Goal: Information Seeking & Learning: Learn about a topic

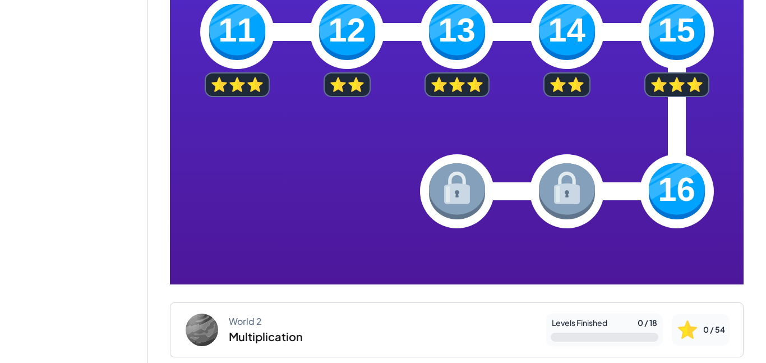
scroll to position [536, 0]
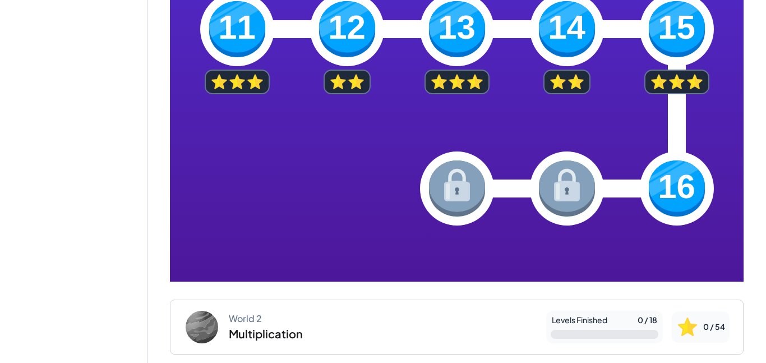
click at [682, 191] on img at bounding box center [677, 188] width 56 height 56
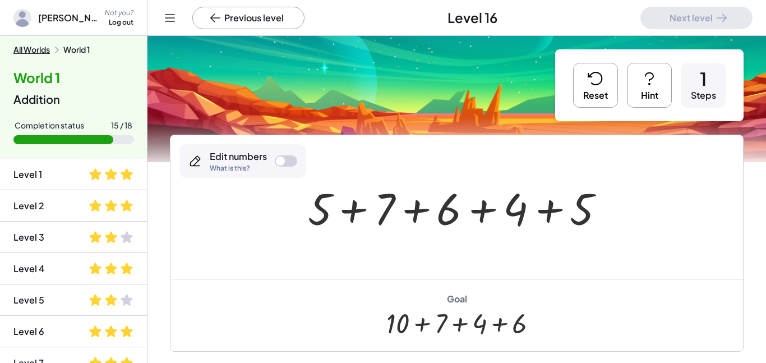
click at [643, 73] on icon at bounding box center [649, 79] width 18 height 18
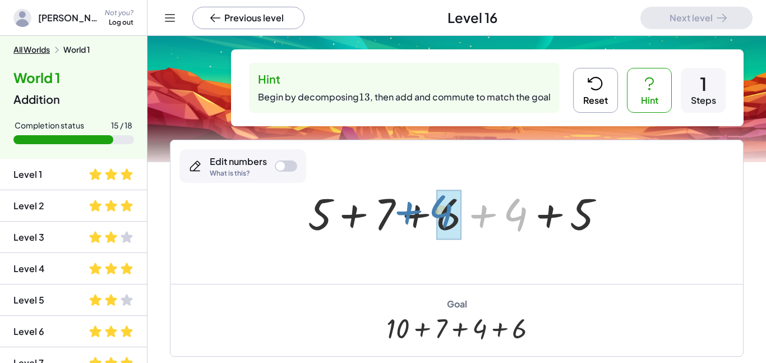
drag, startPoint x: 524, startPoint y: 218, endPoint x: 449, endPoint y: 216, distance: 74.6
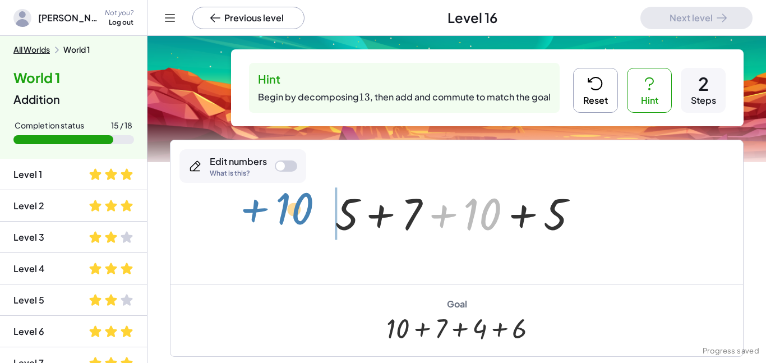
drag, startPoint x: 486, startPoint y: 210, endPoint x: 304, endPoint y: 209, distance: 182.2
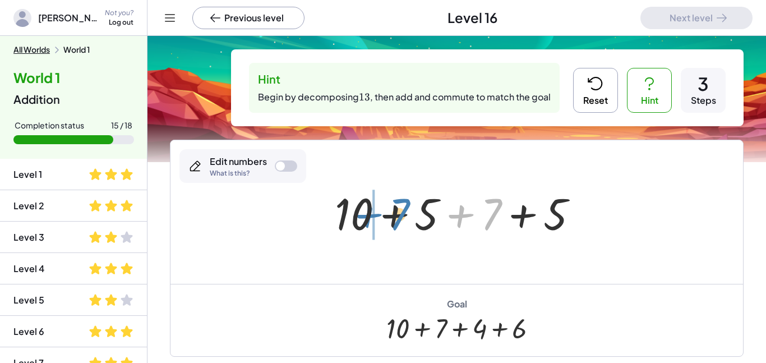
drag, startPoint x: 483, startPoint y: 208, endPoint x: 389, endPoint y: 211, distance: 94.3
click at [389, 211] on div at bounding box center [461, 212] width 264 height 58
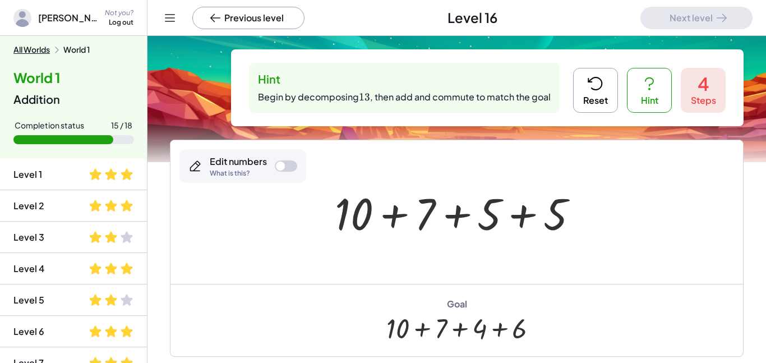
click at [276, 160] on div at bounding box center [286, 165] width 22 height 11
click at [290, 160] on div at bounding box center [286, 165] width 22 height 11
click at [604, 87] on button "Reset" at bounding box center [595, 90] width 45 height 45
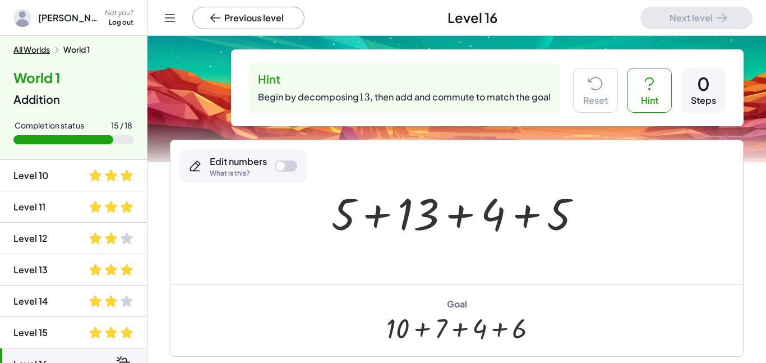
scroll to position [361, 0]
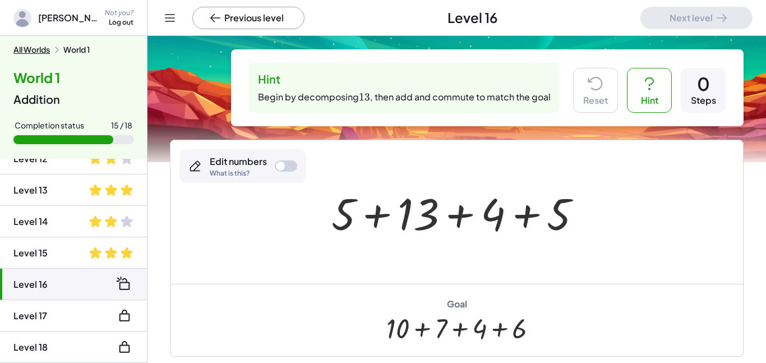
click at [24, 48] on button "All Worlds" at bounding box center [31, 50] width 36 height 10
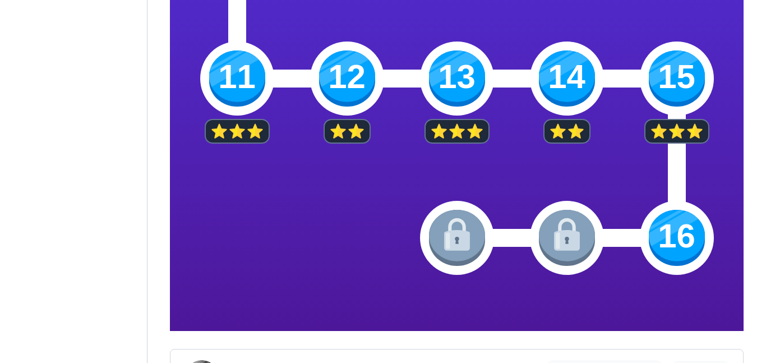
scroll to position [488, 0]
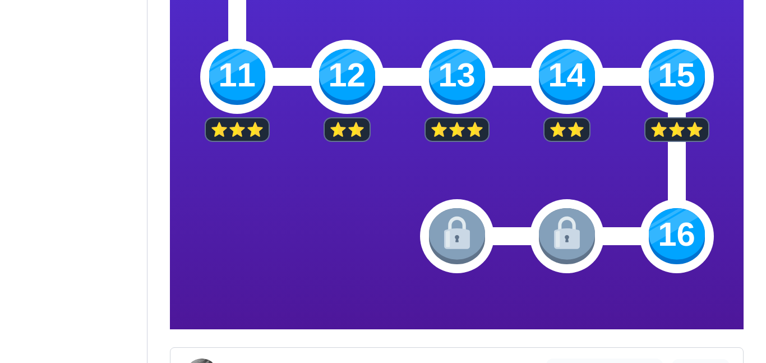
click at [689, 227] on img at bounding box center [677, 236] width 56 height 56
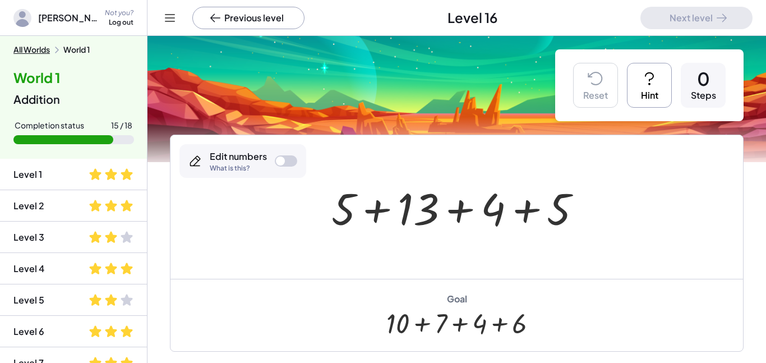
click at [644, 98] on button "Hint" at bounding box center [649, 85] width 45 height 45
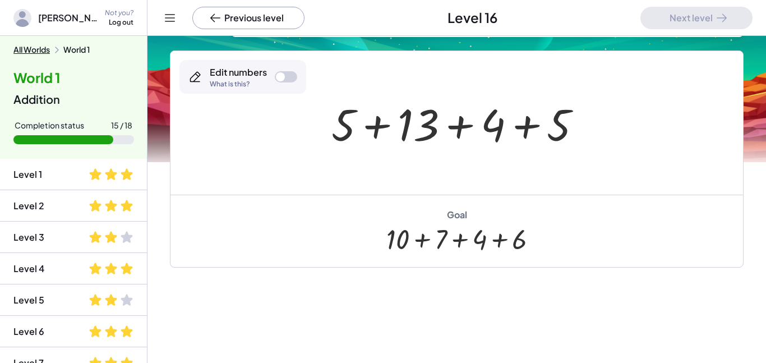
scroll to position [99, 0]
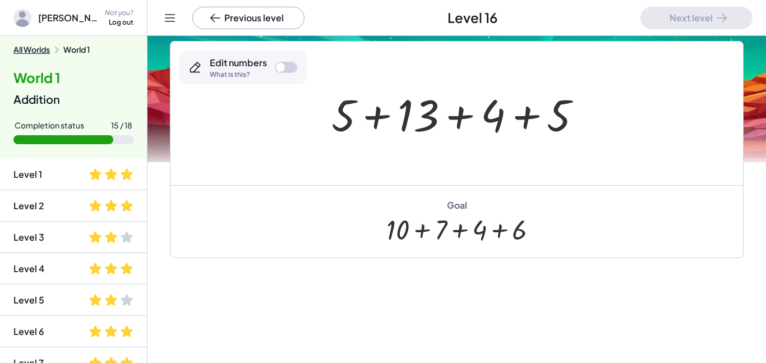
click at [414, 121] on div at bounding box center [461, 114] width 270 height 58
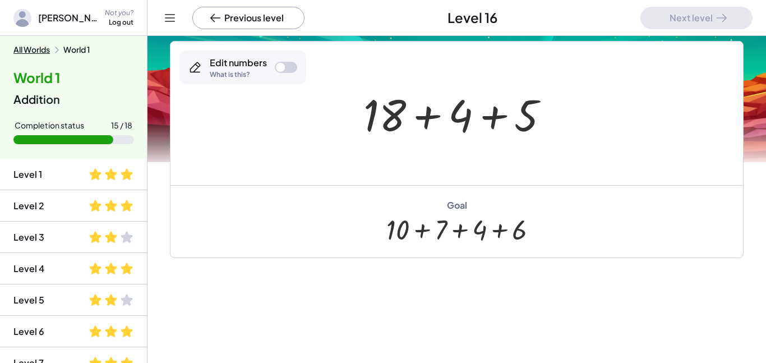
click at [281, 59] on div "Edit numbers What is this?" at bounding box center [242, 67] width 127 height 34
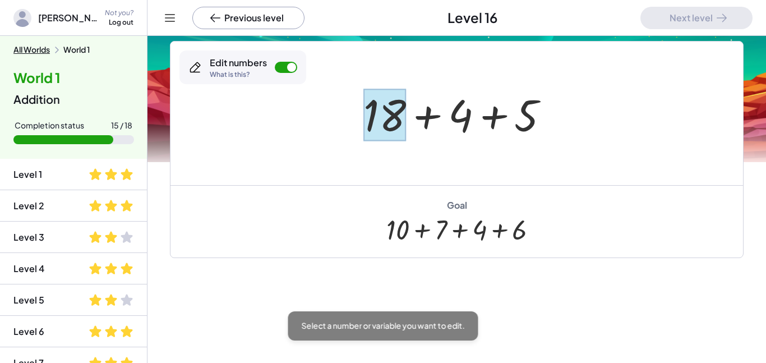
click at [369, 103] on div at bounding box center [384, 115] width 43 height 52
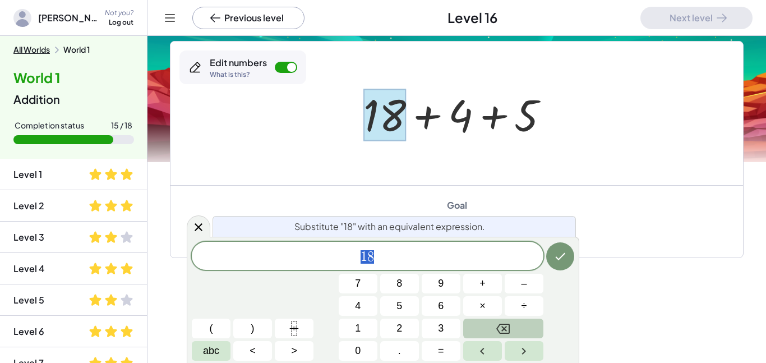
click at [512, 326] on button "Backspace" at bounding box center [503, 328] width 80 height 20
click at [437, 288] on button "9" at bounding box center [441, 284] width 39 height 20
click at [473, 284] on button "+" at bounding box center [482, 284] width 39 height 20
click at [447, 285] on button "9" at bounding box center [441, 284] width 39 height 20
click at [566, 262] on icon "Done" at bounding box center [559, 256] width 13 height 13
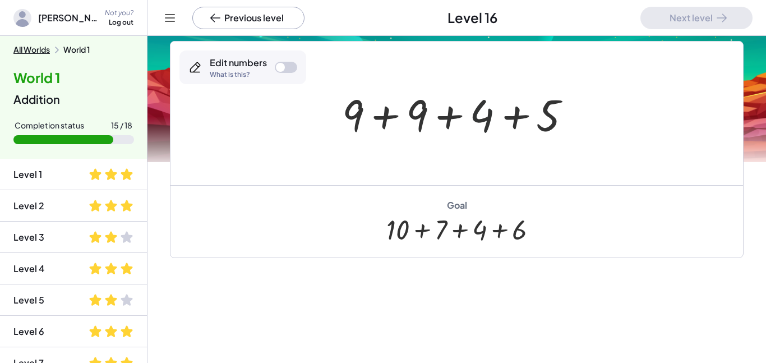
click at [481, 114] on div at bounding box center [460, 114] width 249 height 58
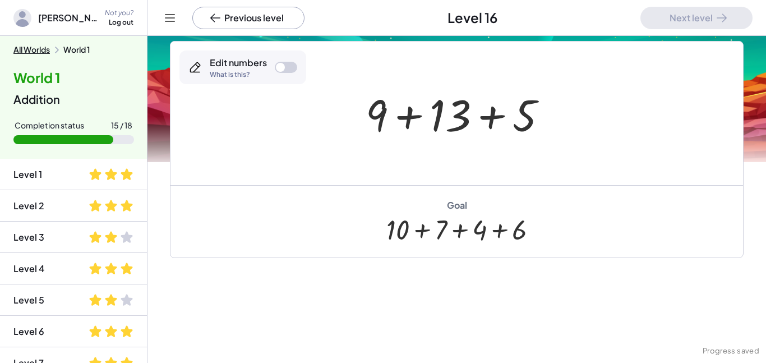
click at [450, 113] on div at bounding box center [461, 114] width 202 height 58
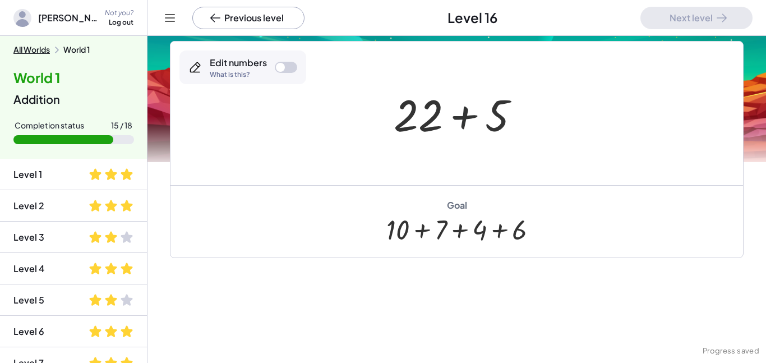
click at [452, 114] on div at bounding box center [461, 114] width 146 height 58
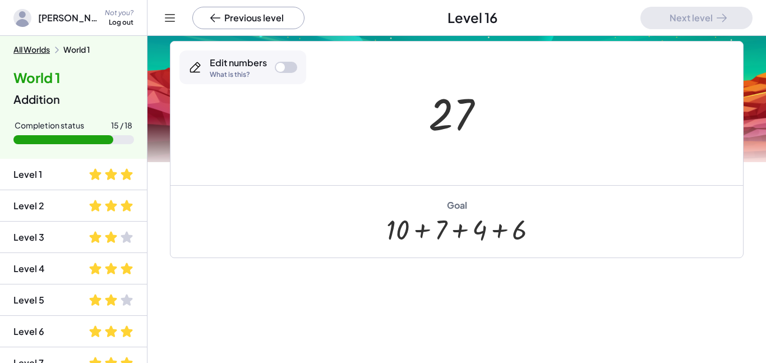
click at [455, 104] on div at bounding box center [461, 114] width 76 height 56
click at [440, 233] on div at bounding box center [456, 229] width 140 height 31
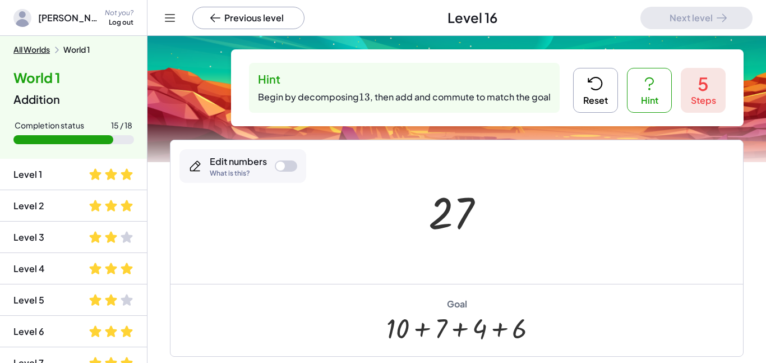
click at [599, 89] on icon at bounding box center [594, 83] width 13 height 12
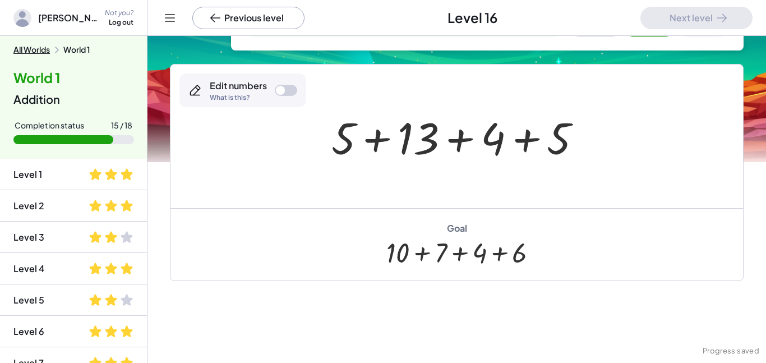
scroll to position [80, 0]
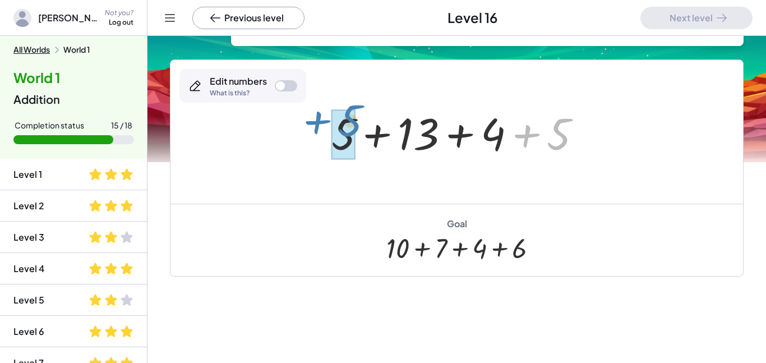
drag, startPoint x: 556, startPoint y: 135, endPoint x: 347, endPoint y: 121, distance: 209.6
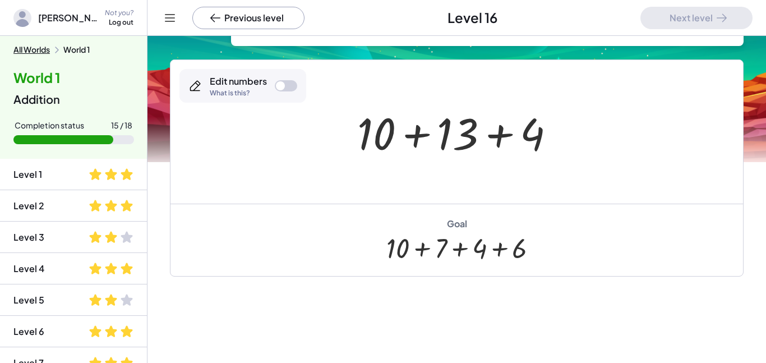
click at [284, 84] on div at bounding box center [280, 85] width 9 height 9
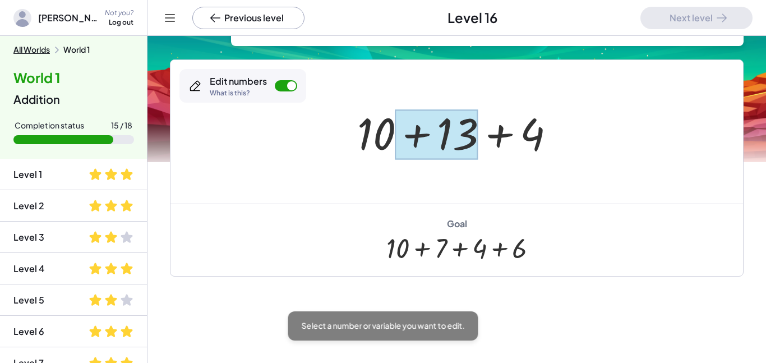
click at [465, 129] on div at bounding box center [436, 134] width 83 height 50
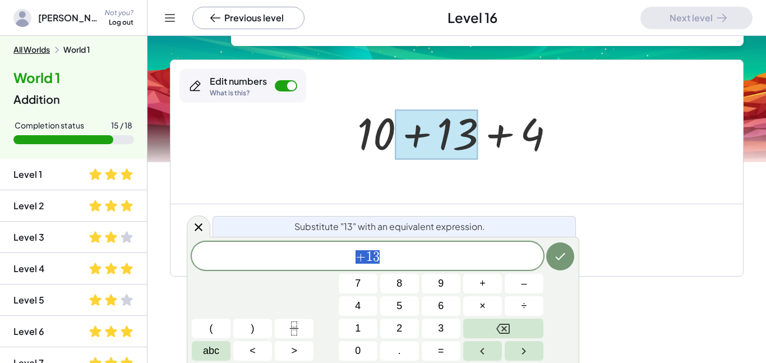
scroll to position [1, 0]
click at [510, 326] on button "Backspace" at bounding box center [503, 328] width 80 height 20
click at [348, 283] on button "7" at bounding box center [358, 284] width 39 height 20
click at [491, 287] on button "+" at bounding box center [482, 284] width 39 height 20
click at [445, 301] on button "6" at bounding box center [441, 306] width 39 height 20
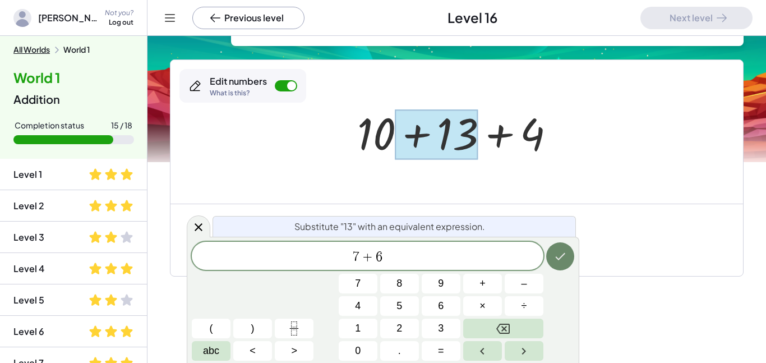
click at [560, 258] on icon "Done" at bounding box center [559, 256] width 13 height 13
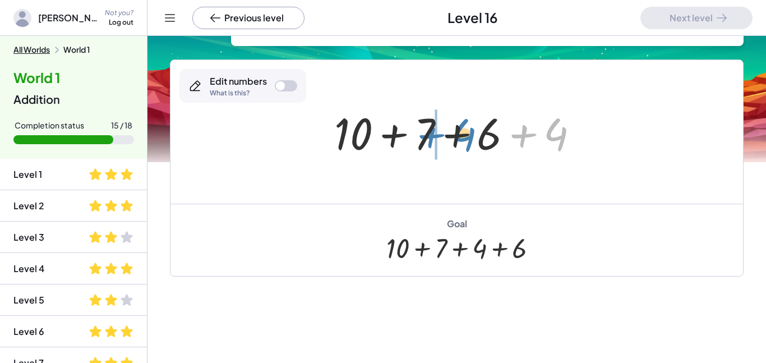
drag, startPoint x: 549, startPoint y: 138, endPoint x: 459, endPoint y: 138, distance: 90.3
click at [459, 138] on div at bounding box center [461, 132] width 265 height 58
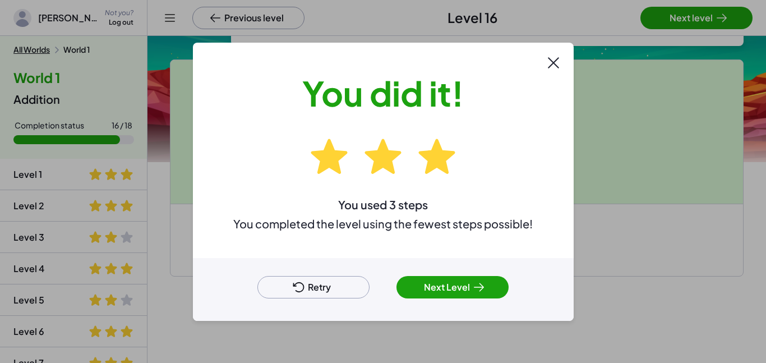
click at [458, 294] on button "Next Level" at bounding box center [452, 287] width 112 height 22
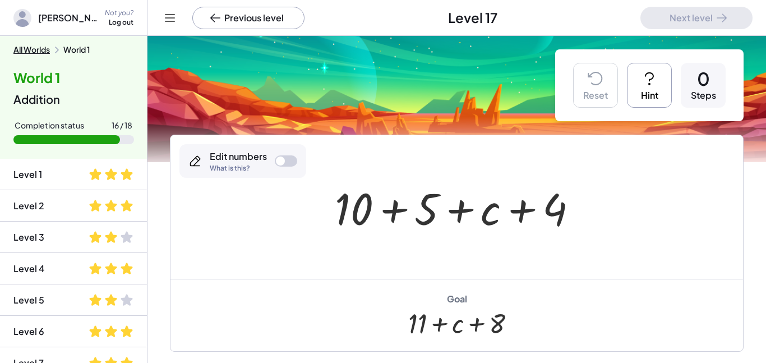
click at [640, 72] on icon at bounding box center [649, 79] width 18 height 18
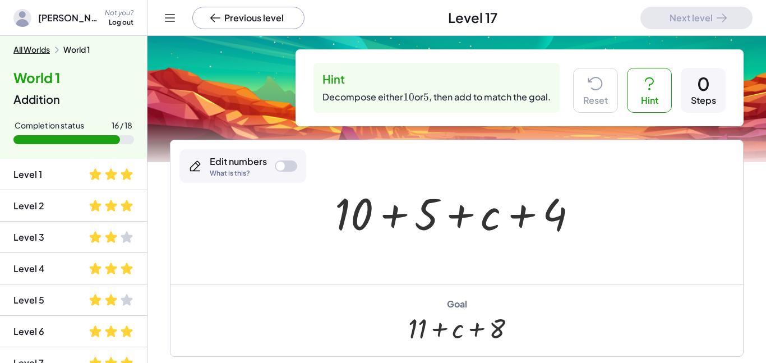
click at [285, 163] on div at bounding box center [286, 165] width 22 height 11
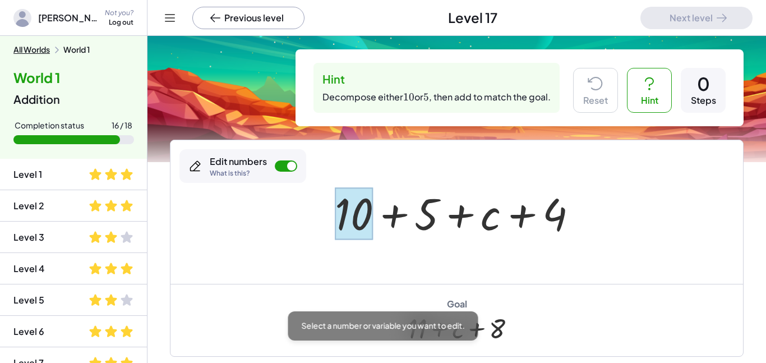
click at [353, 216] on div at bounding box center [354, 213] width 38 height 52
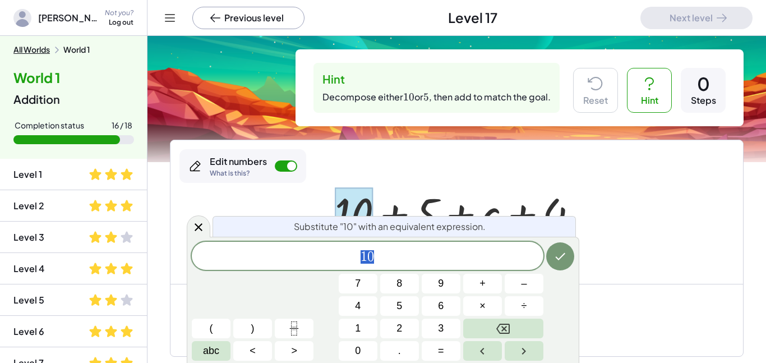
scroll to position [2, 0]
click at [513, 324] on button "Backspace" at bounding box center [503, 328] width 80 height 20
click at [389, 299] on button "5" at bounding box center [399, 306] width 39 height 20
click at [487, 285] on button "+" at bounding box center [482, 284] width 39 height 20
click at [402, 303] on button "5" at bounding box center [399, 306] width 39 height 20
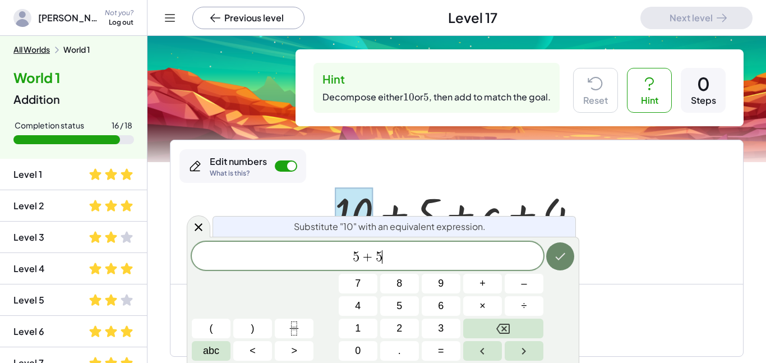
click at [563, 250] on icon "Done" at bounding box center [559, 256] width 13 height 13
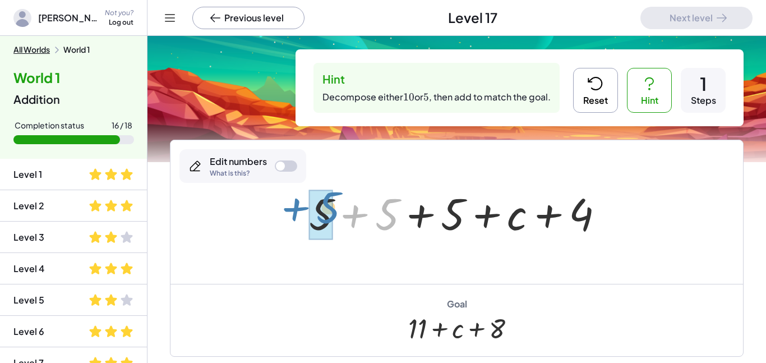
drag, startPoint x: 394, startPoint y: 213, endPoint x: 335, endPoint y: 207, distance: 59.2
click at [335, 207] on div at bounding box center [460, 212] width 315 height 58
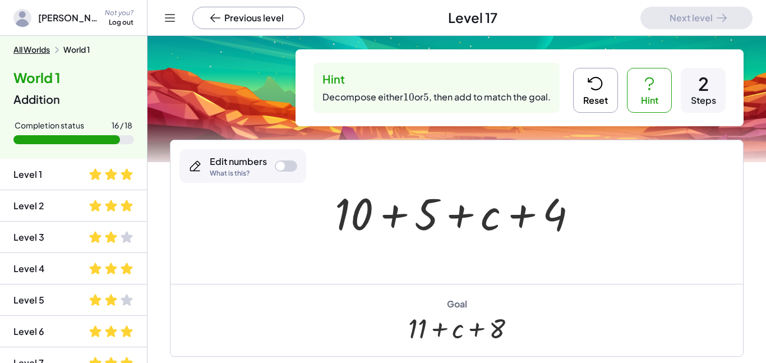
click at [639, 85] on button "Hint" at bounding box center [649, 90] width 45 height 45
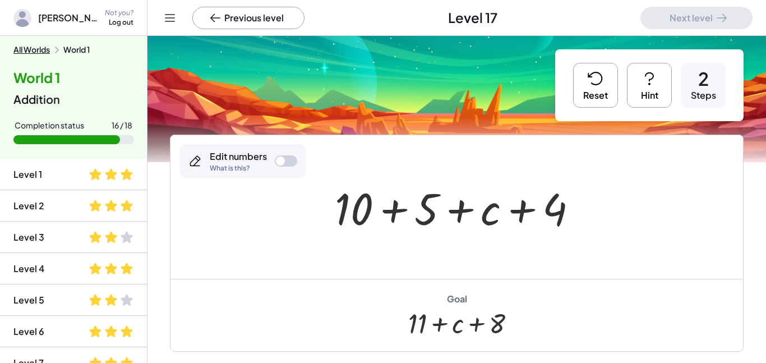
click at [639, 85] on button "Hint" at bounding box center [649, 85] width 45 height 45
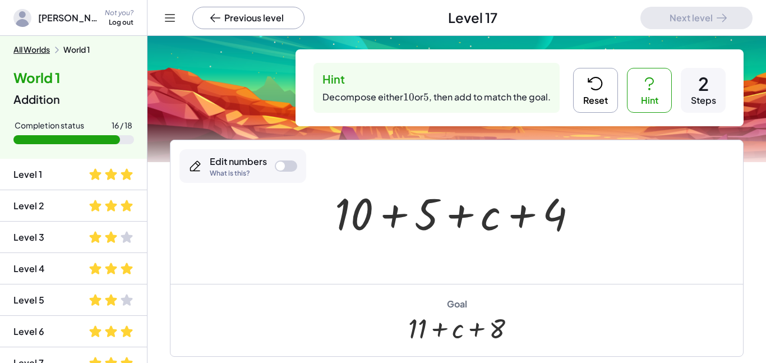
click at [617, 79] on button "Reset" at bounding box center [595, 90] width 45 height 45
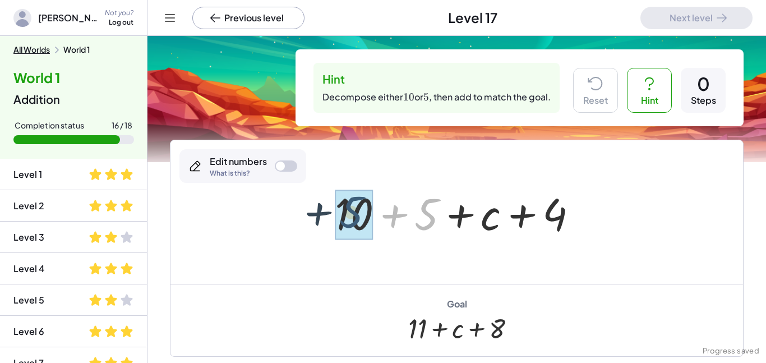
drag, startPoint x: 431, startPoint y: 205, endPoint x: 351, endPoint y: 202, distance: 80.2
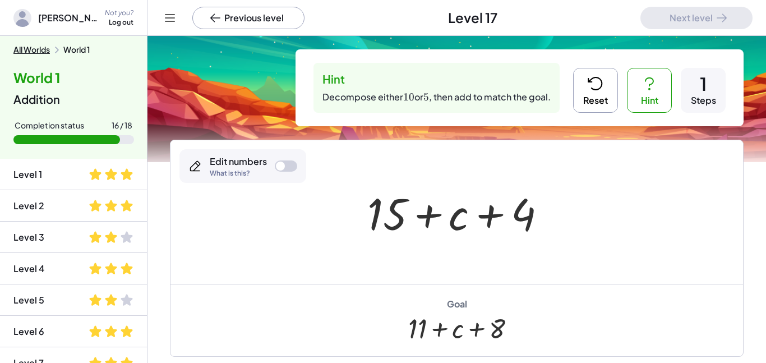
click at [579, 77] on button "Reset" at bounding box center [595, 90] width 45 height 45
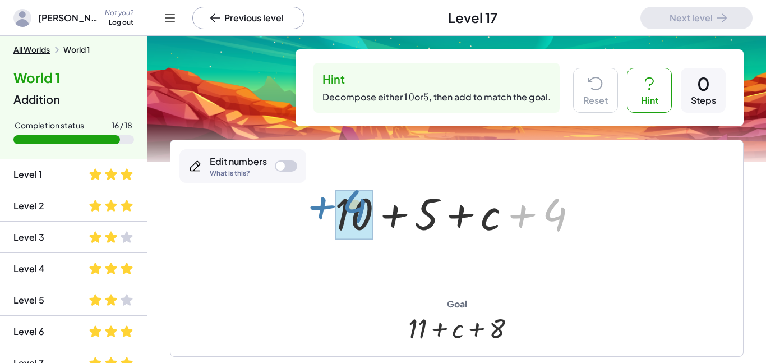
drag, startPoint x: 560, startPoint y: 201, endPoint x: 357, endPoint y: 193, distance: 203.1
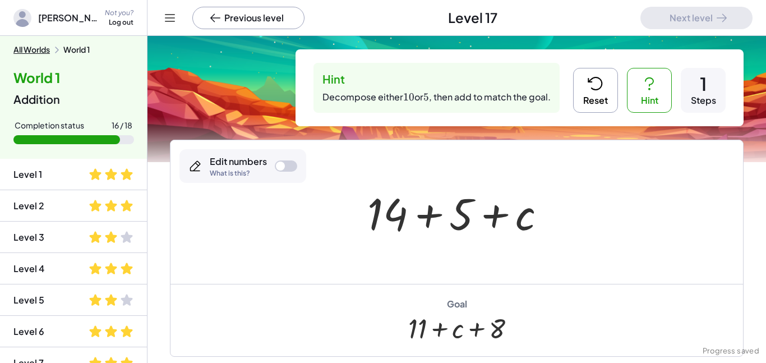
click at [282, 164] on div at bounding box center [280, 165] width 9 height 9
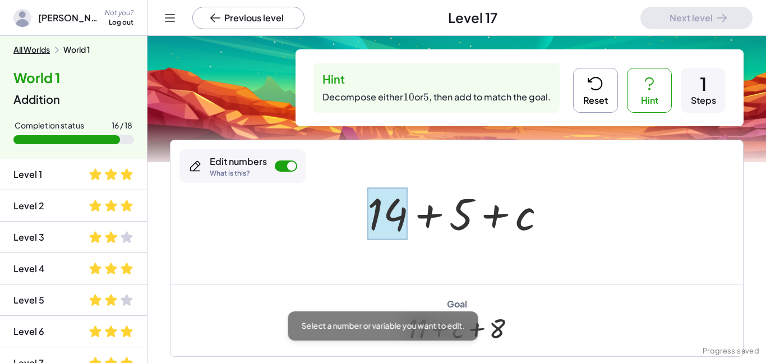
click at [387, 215] on div at bounding box center [387, 213] width 40 height 52
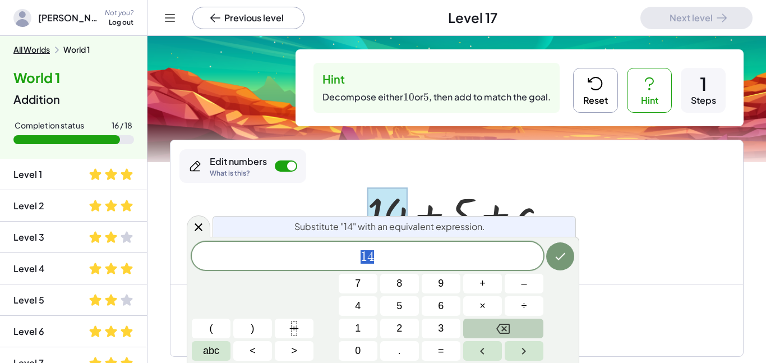
click at [470, 325] on button "Backspace" at bounding box center [503, 328] width 80 height 20
click at [350, 278] on button "7" at bounding box center [358, 284] width 39 height 20
click at [479, 284] on span "+" at bounding box center [482, 283] width 6 height 15
click at [361, 280] on button "7" at bounding box center [358, 284] width 39 height 20
click at [566, 251] on icon "Done" at bounding box center [559, 256] width 13 height 13
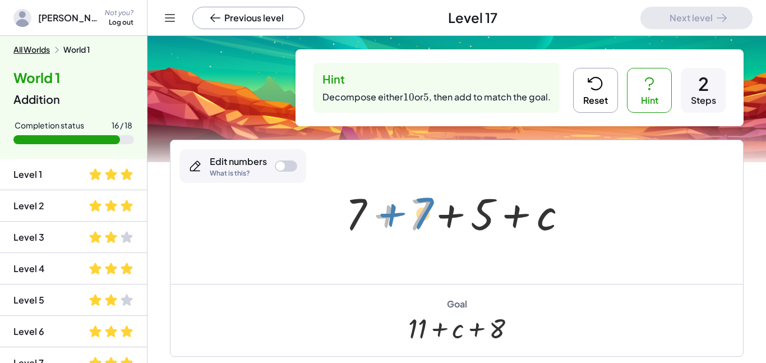
click at [427, 201] on div at bounding box center [461, 212] width 242 height 58
click at [597, 81] on icon at bounding box center [595, 84] width 18 height 18
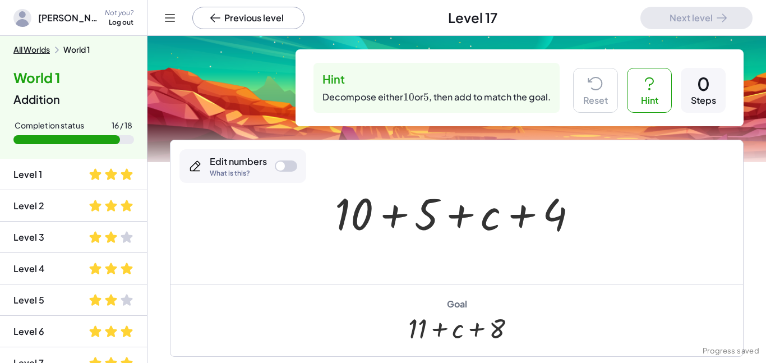
click at [288, 163] on div at bounding box center [286, 165] width 22 height 11
click at [351, 194] on div at bounding box center [354, 213] width 38 height 52
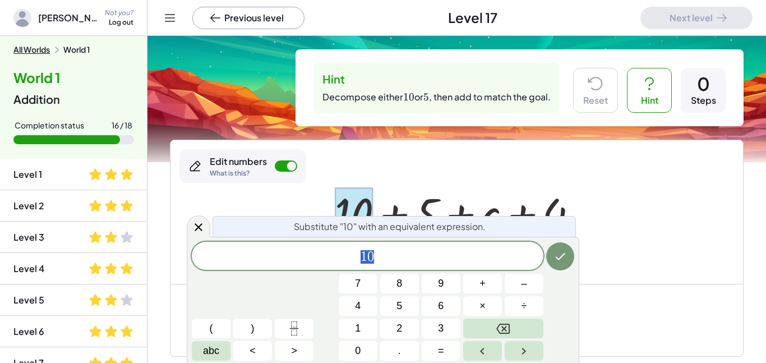
scroll to position [3, 0]
click at [512, 326] on button "Backspace" at bounding box center [503, 328] width 80 height 20
click at [432, 309] on button "6" at bounding box center [441, 306] width 39 height 20
click at [474, 284] on button "+" at bounding box center [482, 284] width 39 height 20
click at [358, 312] on span "4" at bounding box center [358, 305] width 6 height 15
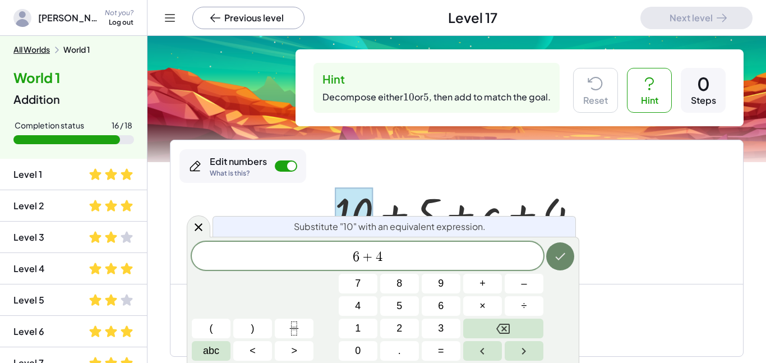
click at [566, 259] on icon "Done" at bounding box center [559, 256] width 13 height 13
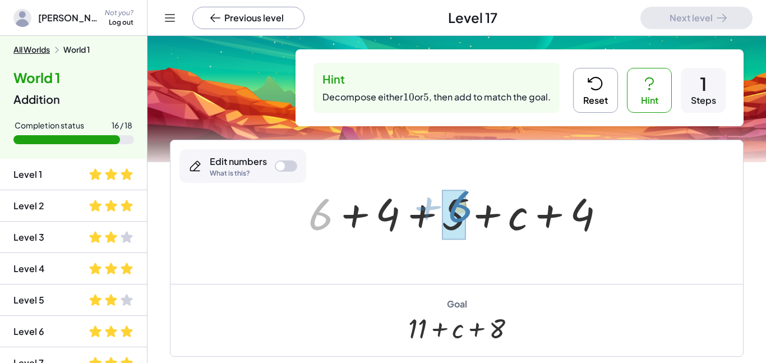
drag, startPoint x: 318, startPoint y: 219, endPoint x: 457, endPoint y: 212, distance: 139.2
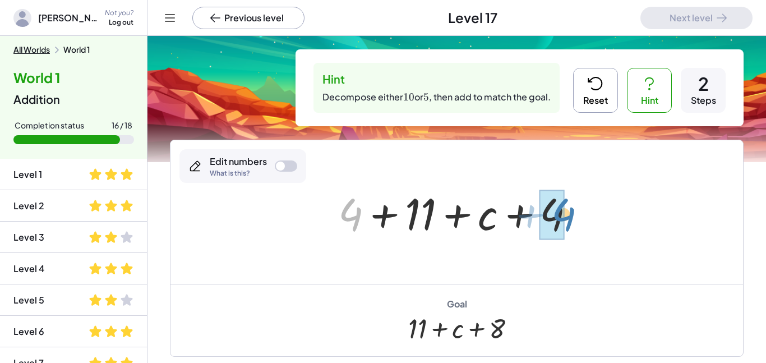
drag, startPoint x: 347, startPoint y: 209, endPoint x: 560, endPoint y: 209, distance: 213.1
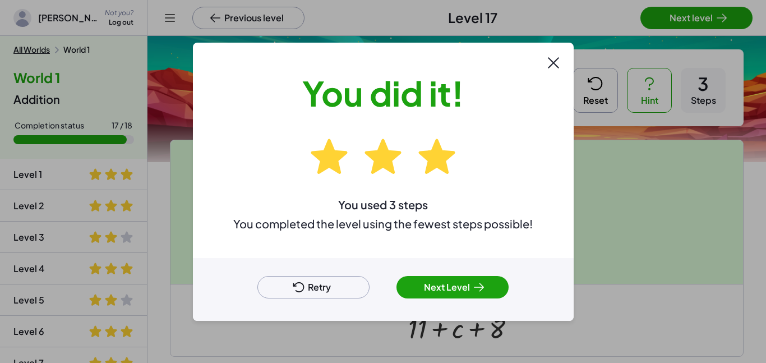
click at [475, 297] on button "Next Level" at bounding box center [452, 287] width 112 height 22
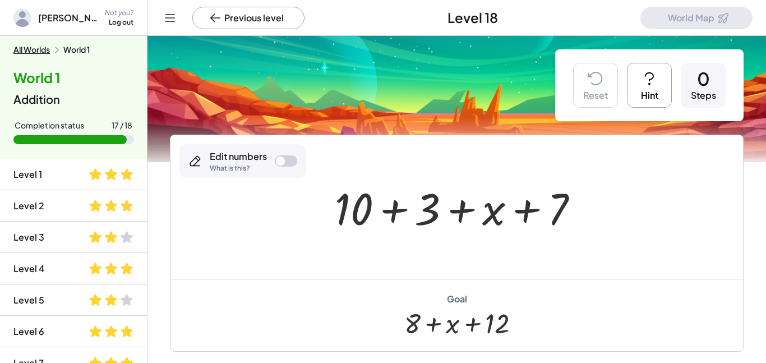
click at [648, 66] on button "Hint" at bounding box center [649, 85] width 45 height 45
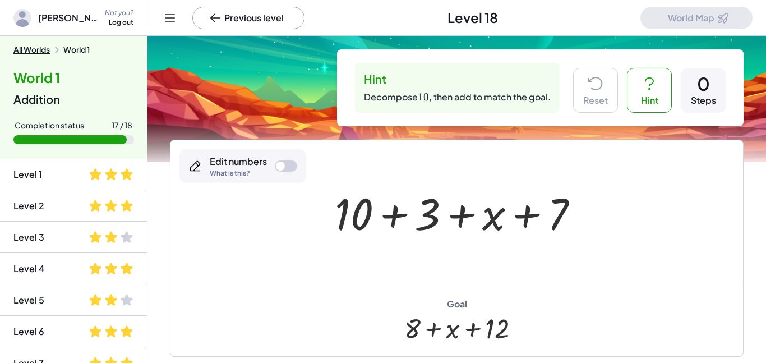
click at [285, 160] on div at bounding box center [286, 165] width 22 height 11
click at [353, 204] on div at bounding box center [354, 213] width 38 height 52
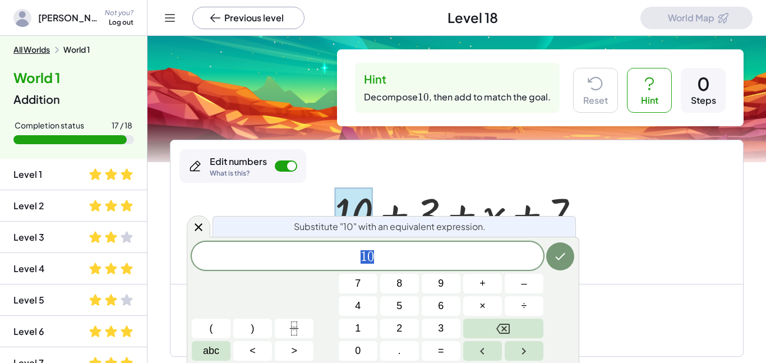
scroll to position [3, 0]
click at [492, 319] on button "Backspace" at bounding box center [503, 328] width 80 height 20
click at [395, 309] on button "5" at bounding box center [399, 306] width 39 height 20
click at [482, 289] on span "+" at bounding box center [482, 283] width 6 height 15
click at [404, 301] on button "5" at bounding box center [399, 306] width 39 height 20
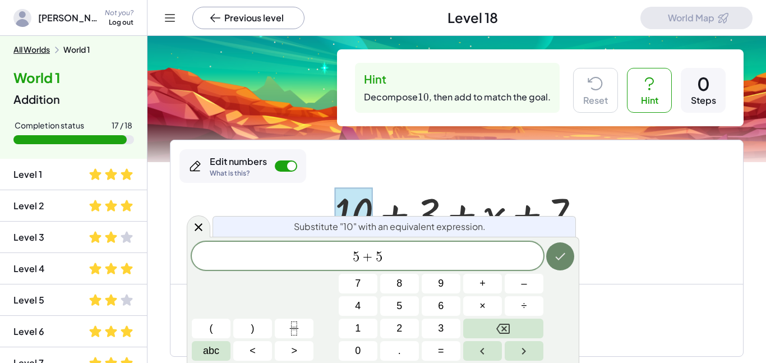
click at [558, 251] on icon "Done" at bounding box center [559, 256] width 13 height 13
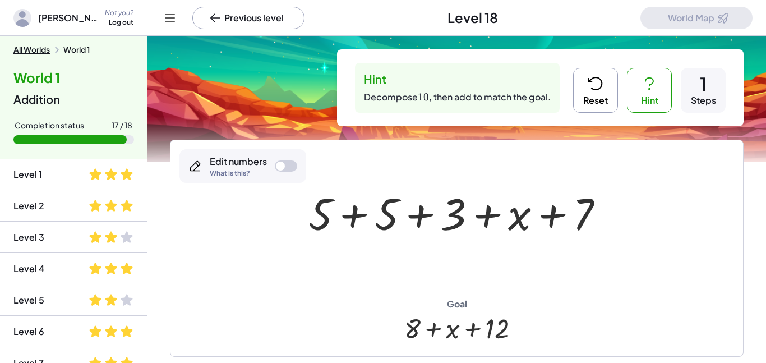
click at [595, 87] on icon at bounding box center [595, 84] width 18 height 18
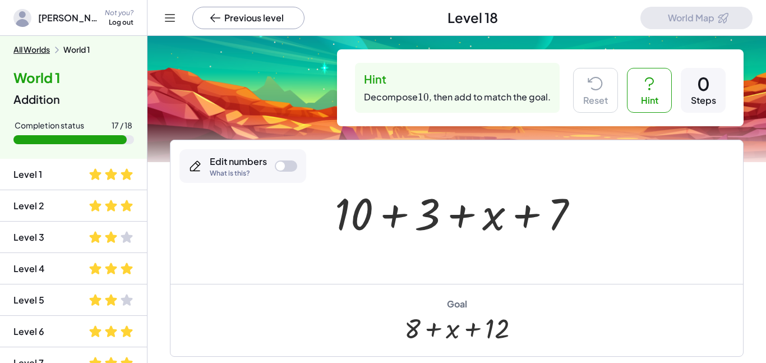
click at [284, 166] on div at bounding box center [280, 165] width 9 height 9
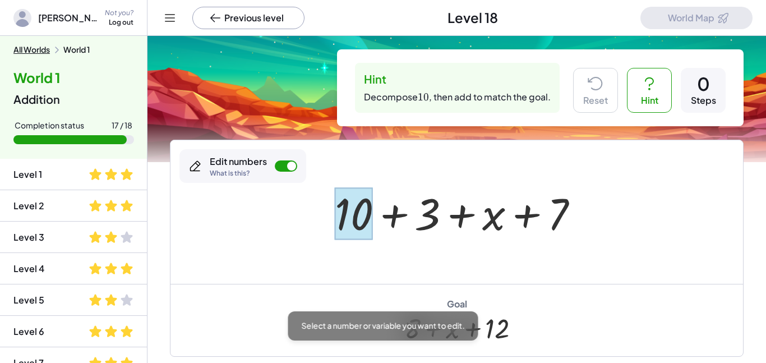
click at [344, 217] on div at bounding box center [354, 213] width 38 height 52
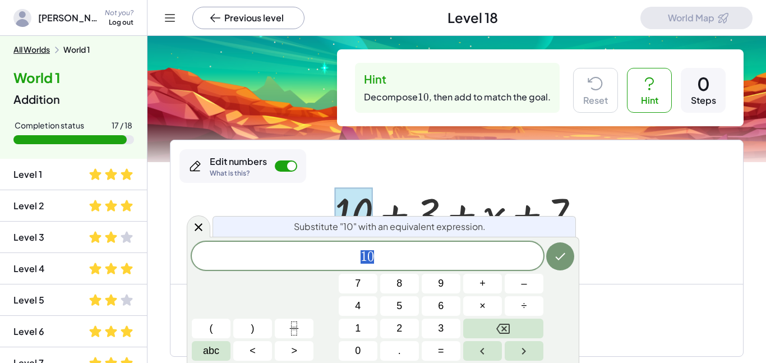
scroll to position [4, 0]
click at [487, 329] on button "Backspace" at bounding box center [503, 328] width 80 height 20
click at [399, 283] on span "8" at bounding box center [399, 283] width 6 height 15
click at [472, 285] on button "+" at bounding box center [482, 284] width 39 height 20
click at [406, 327] on button "2" at bounding box center [399, 328] width 39 height 20
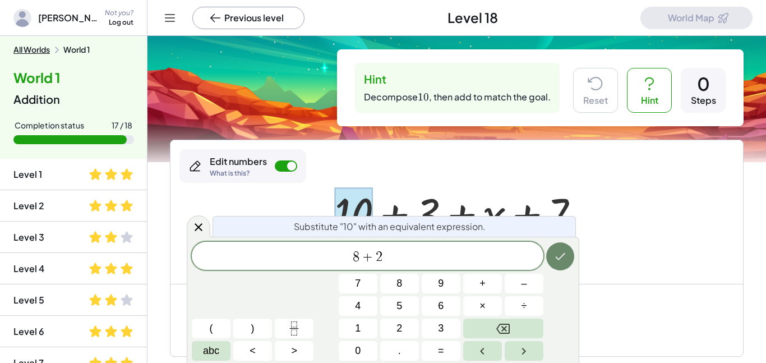
click at [566, 248] on button "Done" at bounding box center [560, 256] width 28 height 28
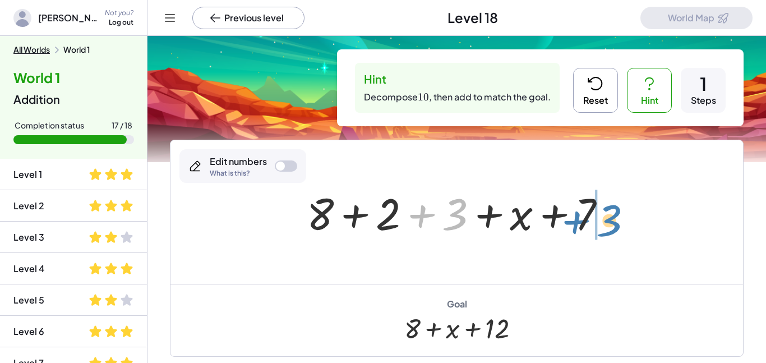
drag, startPoint x: 454, startPoint y: 207, endPoint x: 608, endPoint y: 213, distance: 154.3
click at [608, 213] on div at bounding box center [460, 212] width 319 height 58
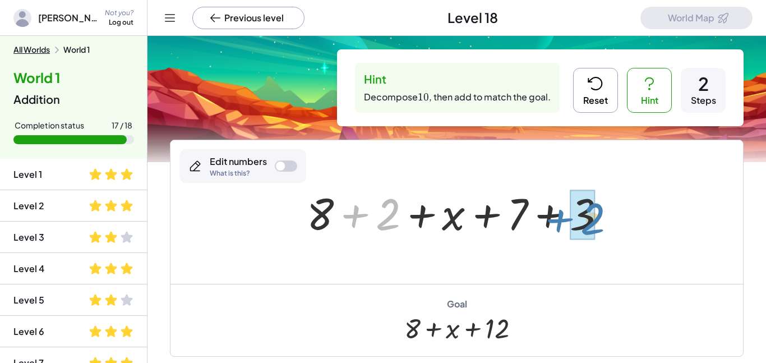
drag, startPoint x: 390, startPoint y: 209, endPoint x: 595, endPoint y: 213, distance: 204.7
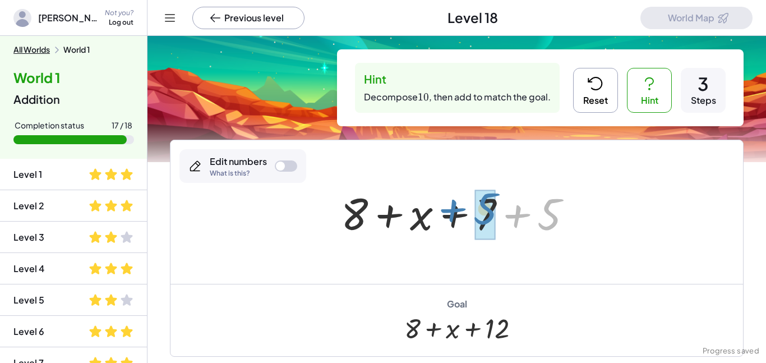
drag, startPoint x: 549, startPoint y: 216, endPoint x: 484, endPoint y: 210, distance: 65.3
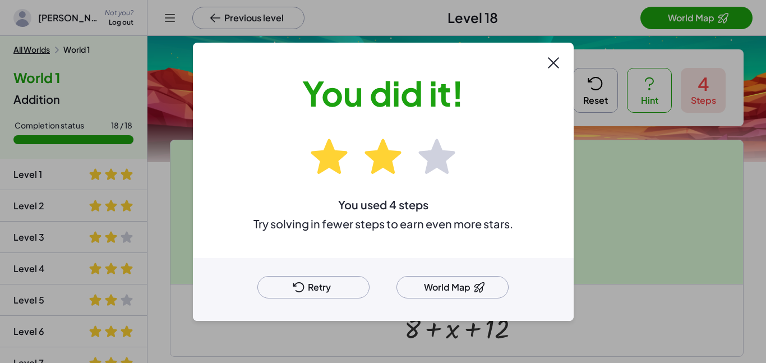
click at [479, 289] on span at bounding box center [479, 286] width 13 height 13
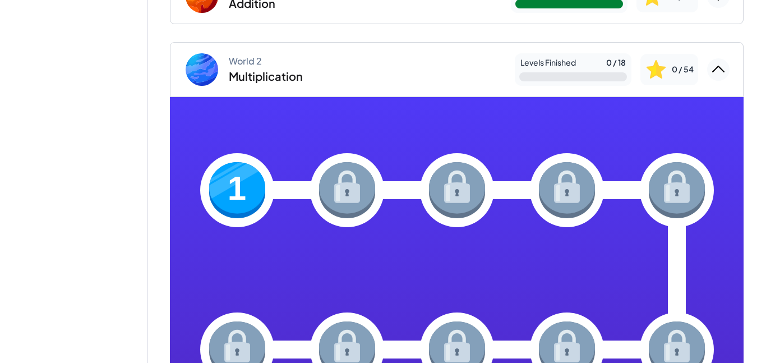
scroll to position [131, 0]
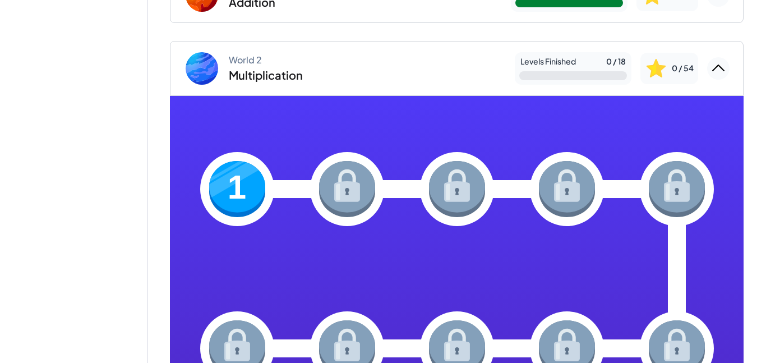
click at [234, 187] on img at bounding box center [237, 189] width 56 height 56
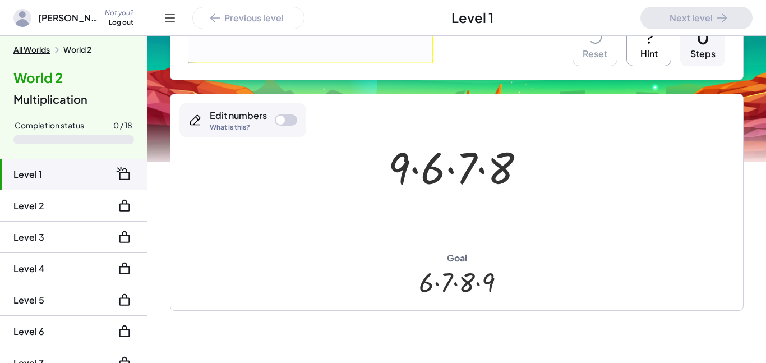
scroll to position [219, 0]
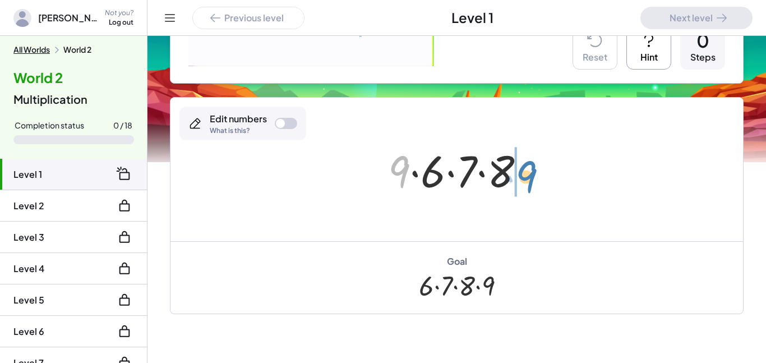
drag, startPoint x: 409, startPoint y: 163, endPoint x: 536, endPoint y: 168, distance: 127.4
click at [536, 168] on div at bounding box center [460, 170] width 157 height 58
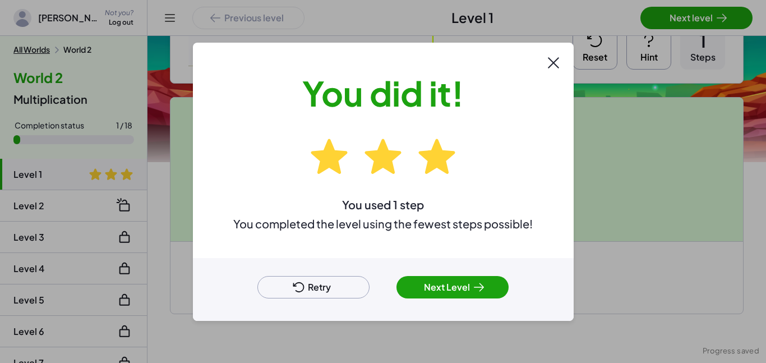
click at [458, 287] on button "Next Level" at bounding box center [452, 287] width 112 height 22
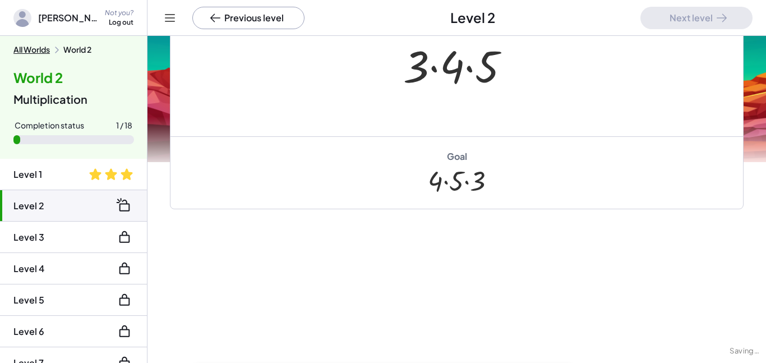
scroll to position [142, 0]
drag, startPoint x: 426, startPoint y: 65, endPoint x: 521, endPoint y: 48, distance: 97.3
click at [521, 48] on div at bounding box center [461, 65] width 127 height 58
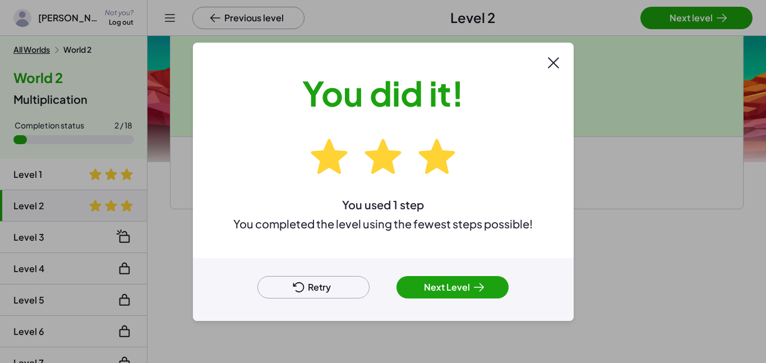
click at [427, 284] on button "Next Level" at bounding box center [452, 287] width 112 height 22
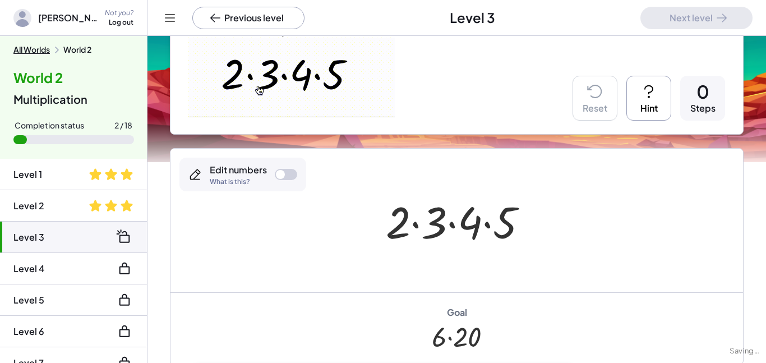
scroll to position [219, 0]
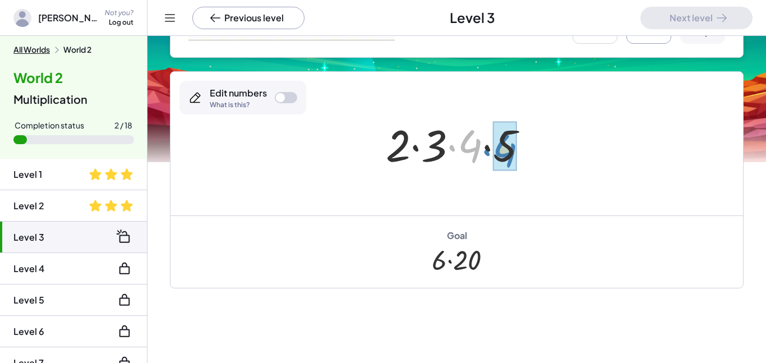
drag, startPoint x: 469, startPoint y: 147, endPoint x: 504, endPoint y: 151, distance: 35.1
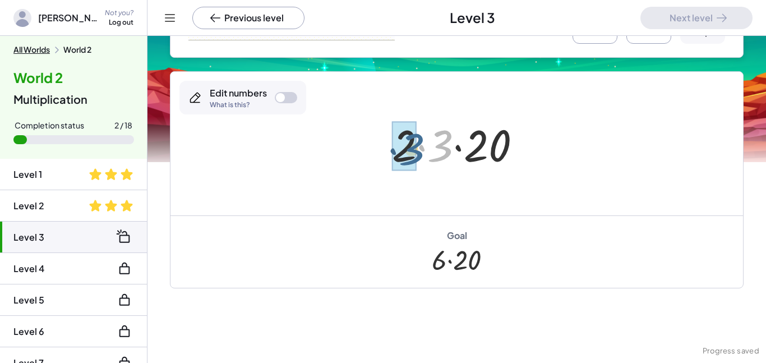
drag, startPoint x: 439, startPoint y: 140, endPoint x: 408, endPoint y: 142, distance: 31.5
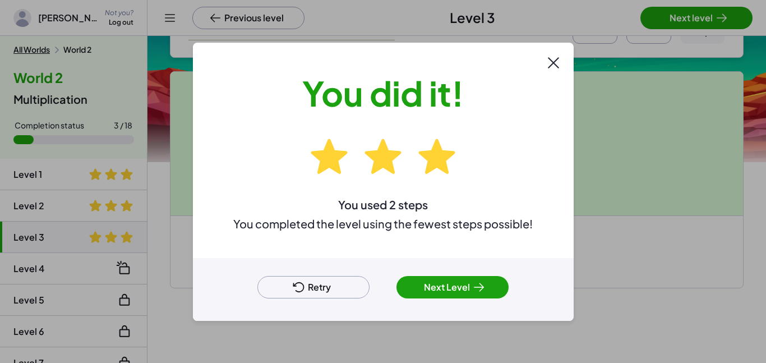
click at [472, 289] on icon at bounding box center [478, 286] width 13 height 13
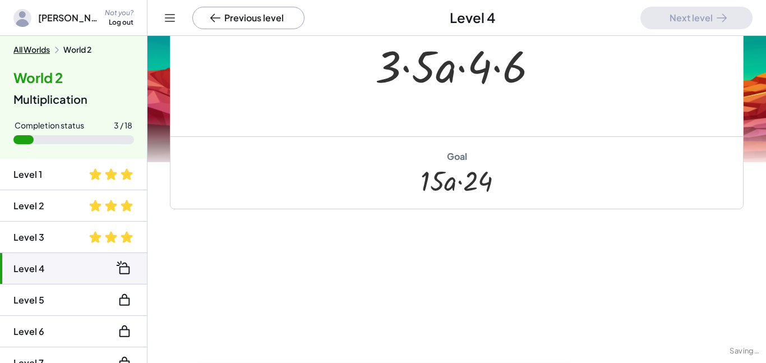
scroll to position [142, 0]
drag, startPoint x: 418, startPoint y: 62, endPoint x: 390, endPoint y: 71, distance: 29.4
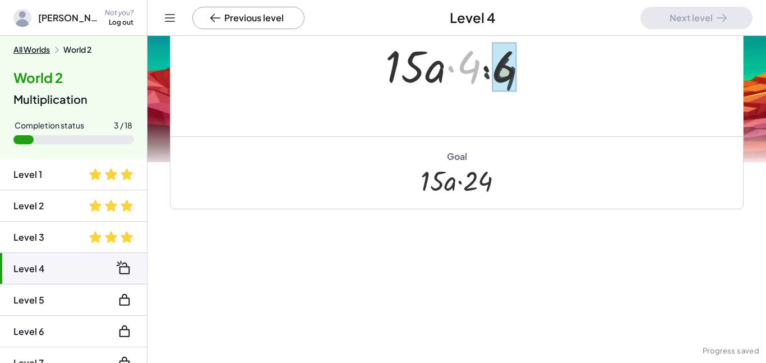
drag, startPoint x: 474, startPoint y: 75, endPoint x: 510, endPoint y: 80, distance: 36.2
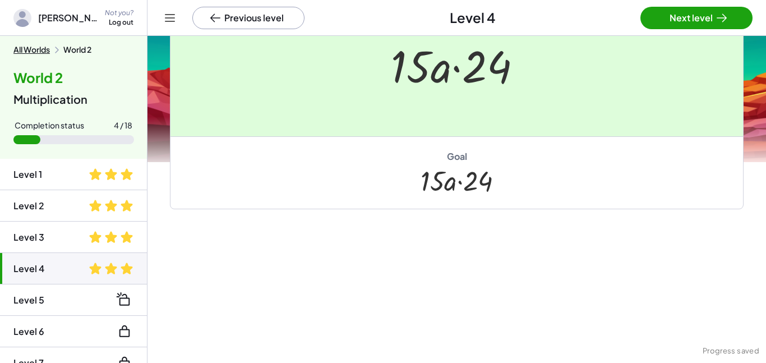
click at [672, 8] on div at bounding box center [383, 181] width 766 height 363
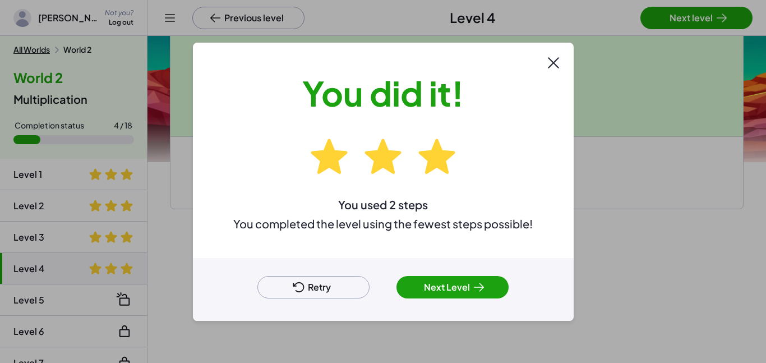
click at [460, 281] on button "Next Level" at bounding box center [452, 287] width 112 height 22
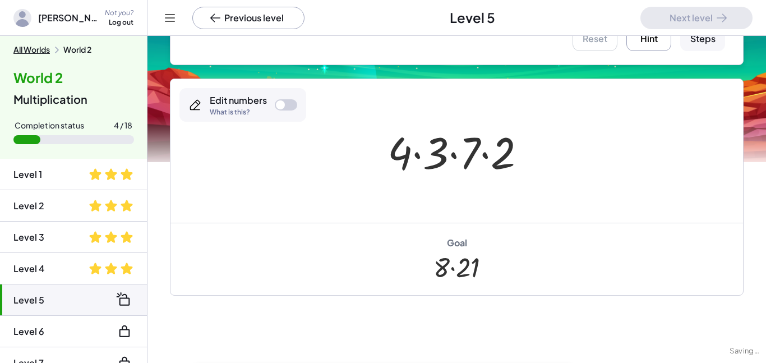
scroll to position [219, 0]
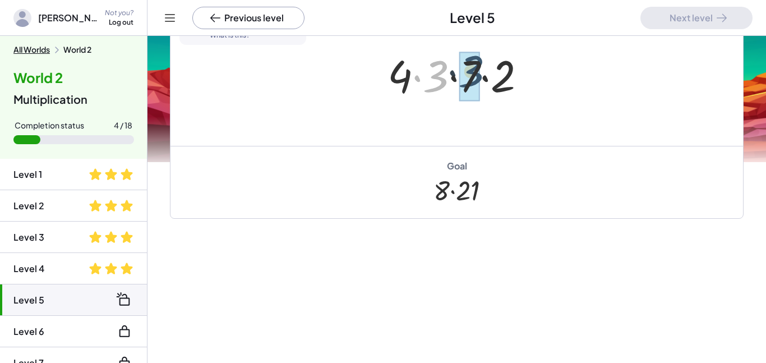
drag, startPoint x: 437, startPoint y: 78, endPoint x: 473, endPoint y: 72, distance: 35.8
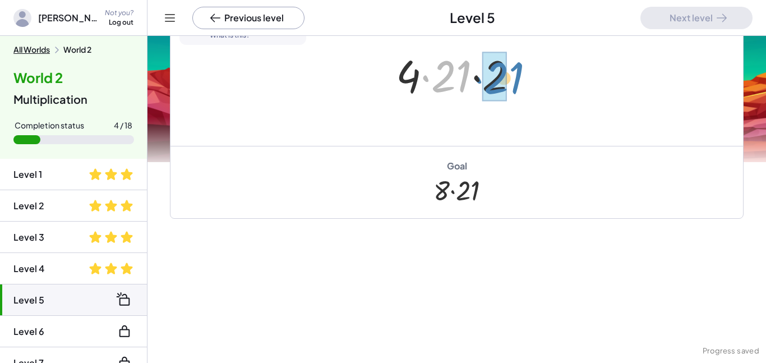
drag, startPoint x: 449, startPoint y: 64, endPoint x: 501, endPoint y: 66, distance: 52.7
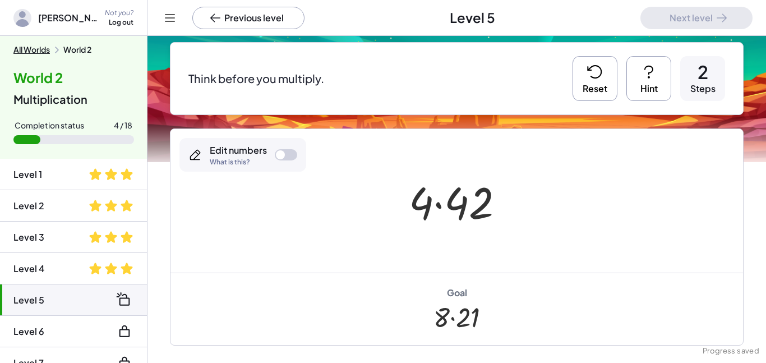
scroll to position [0, 0]
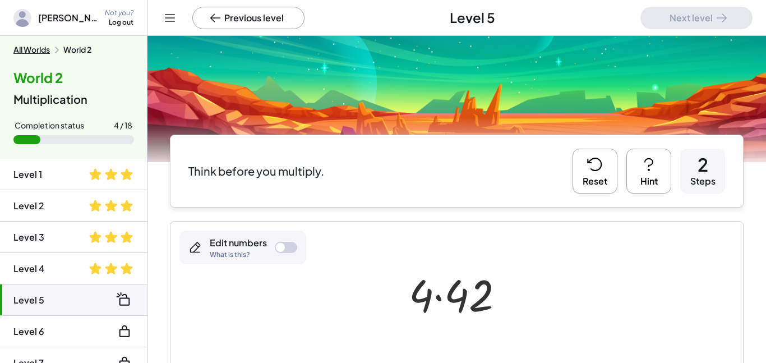
click at [601, 161] on icon at bounding box center [594, 164] width 13 height 12
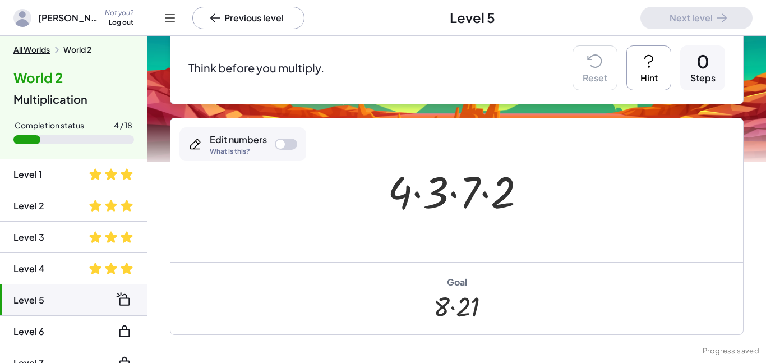
scroll to position [229, 0]
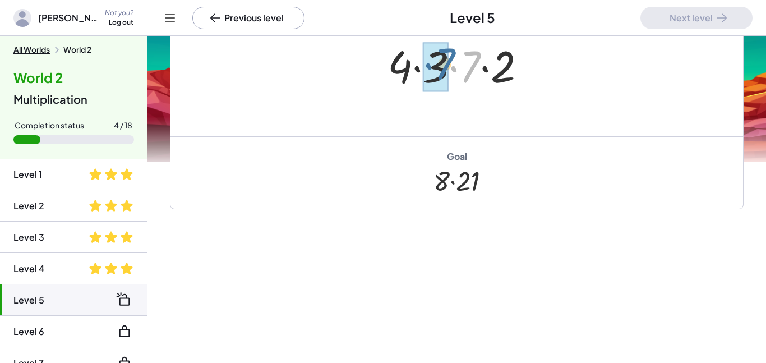
drag, startPoint x: 472, startPoint y: 72, endPoint x: 447, endPoint y: 69, distance: 25.4
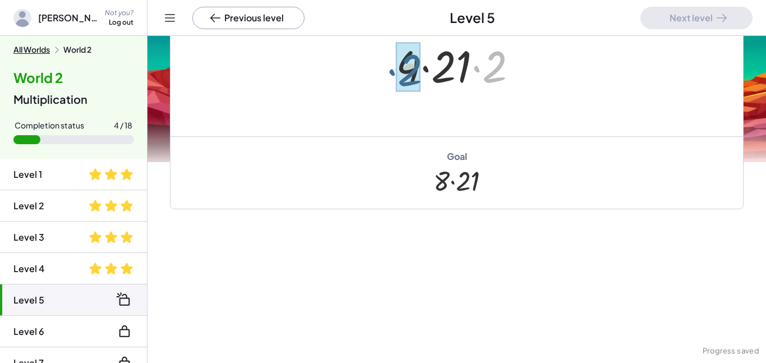
drag, startPoint x: 498, startPoint y: 64, endPoint x: 405, endPoint y: 66, distance: 92.5
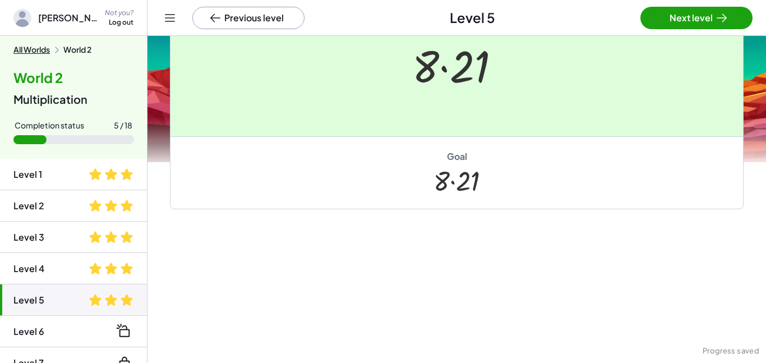
click at [696, 14] on div at bounding box center [383, 181] width 766 height 363
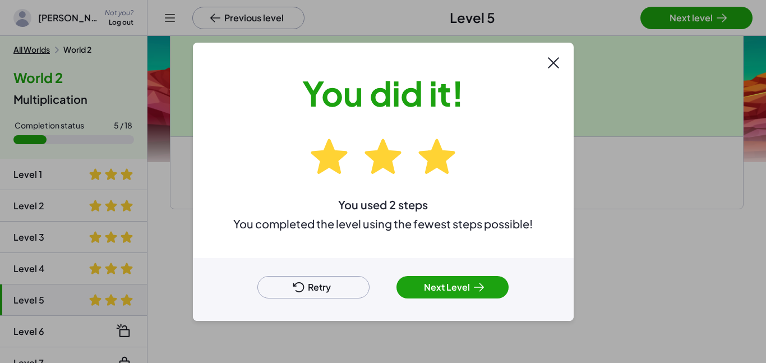
click at [414, 283] on button "Next Level" at bounding box center [452, 287] width 112 height 22
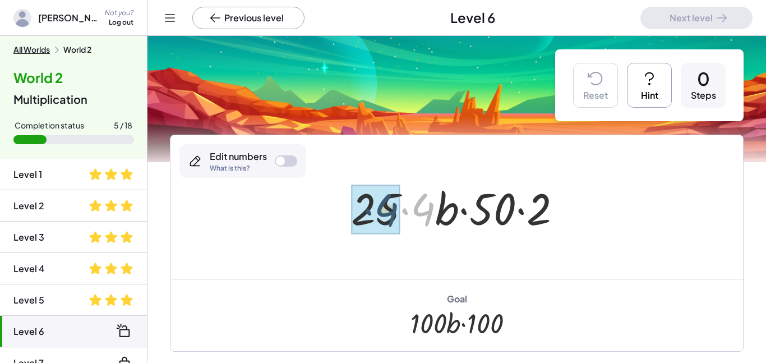
drag, startPoint x: 422, startPoint y: 213, endPoint x: 384, endPoint y: 213, distance: 38.1
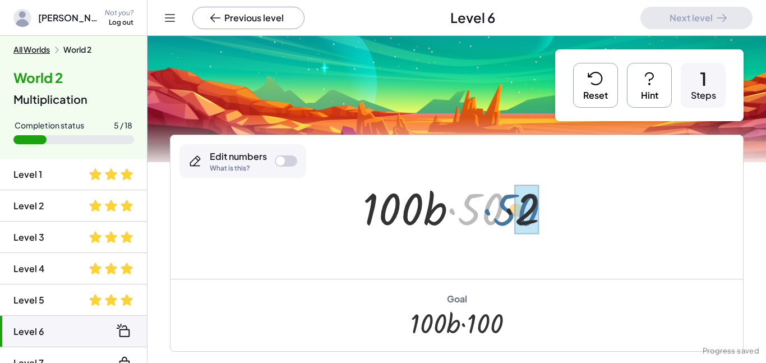
drag, startPoint x: 495, startPoint y: 209, endPoint x: 531, endPoint y: 210, distance: 35.9
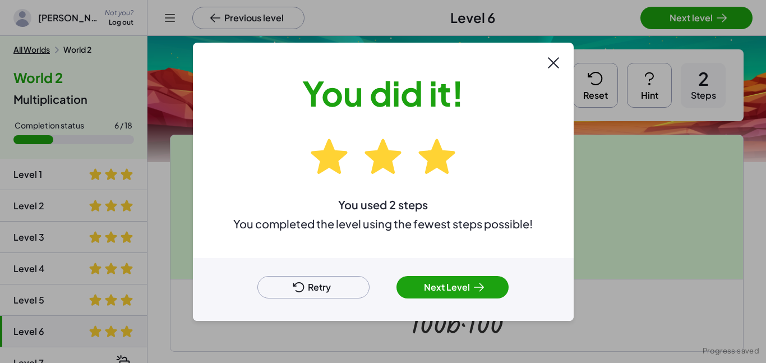
click at [454, 288] on button "Next Level" at bounding box center [452, 287] width 112 height 22
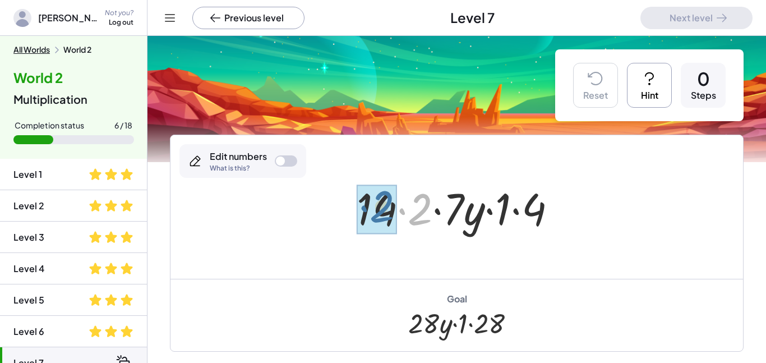
drag, startPoint x: 417, startPoint y: 207, endPoint x: 375, endPoint y: 204, distance: 41.6
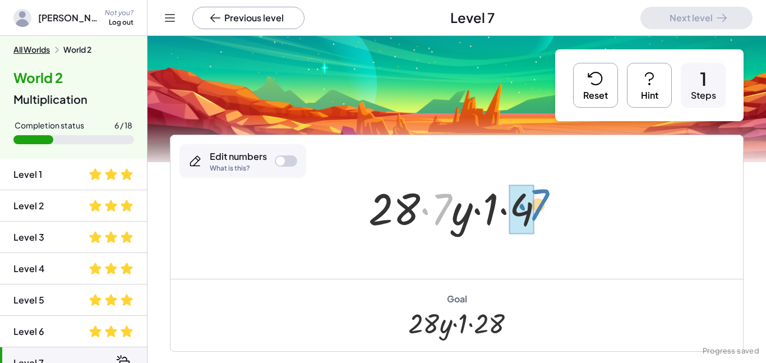
drag, startPoint x: 442, startPoint y: 195, endPoint x: 538, endPoint y: 190, distance: 96.5
click at [538, 190] on div at bounding box center [461, 207] width 196 height 58
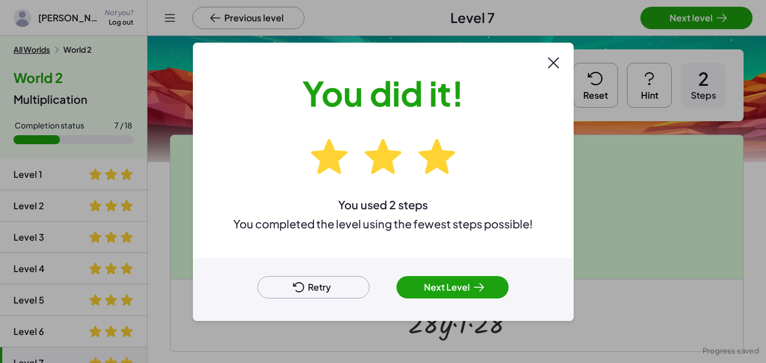
click at [432, 290] on button "Next Level" at bounding box center [452, 287] width 112 height 22
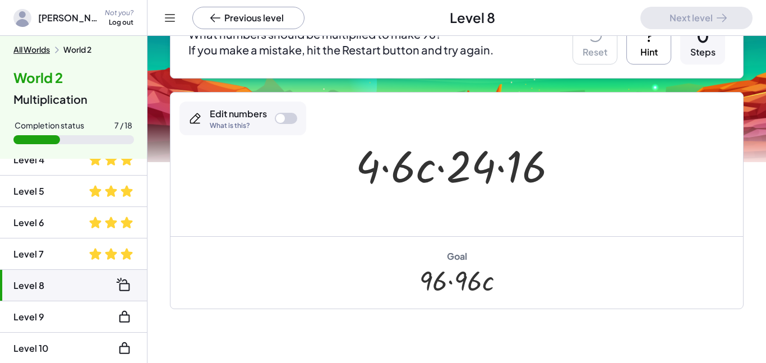
scroll to position [130, 0]
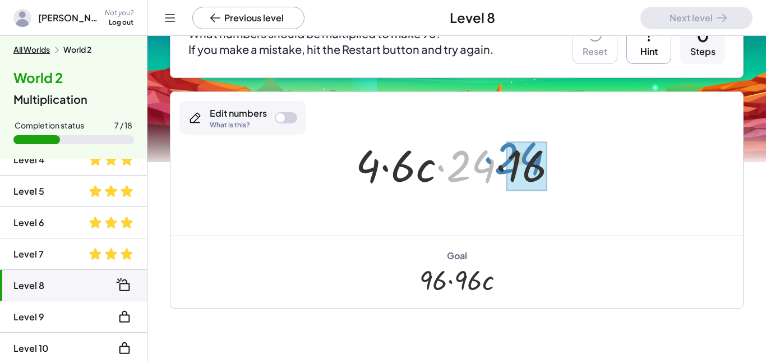
drag, startPoint x: 483, startPoint y: 164, endPoint x: 532, endPoint y: 156, distance: 48.9
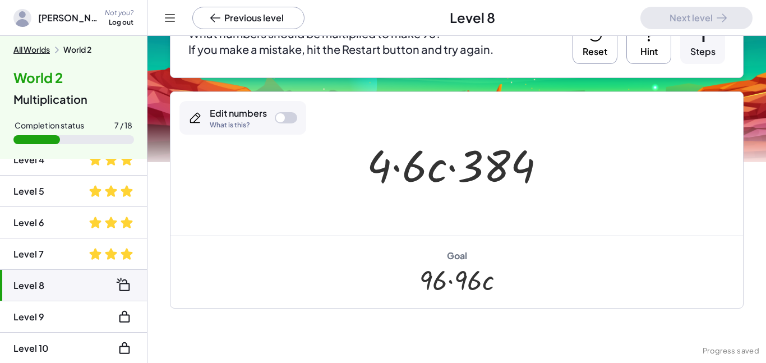
click at [595, 45] on button "Reset" at bounding box center [594, 41] width 45 height 45
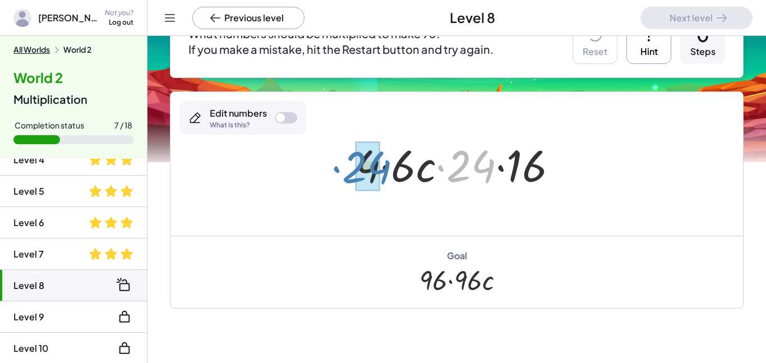
drag, startPoint x: 477, startPoint y: 176, endPoint x: 373, endPoint y: 177, distance: 104.3
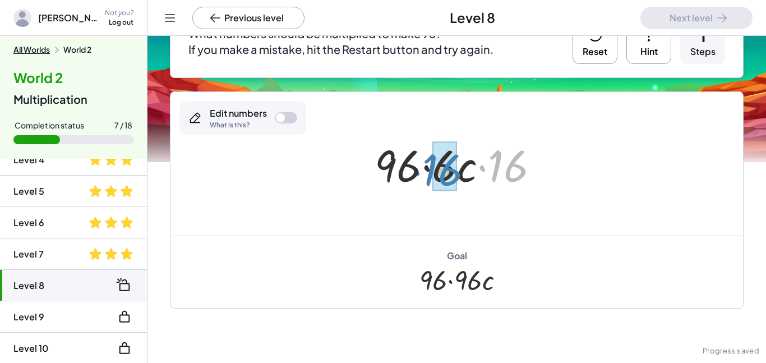
drag, startPoint x: 509, startPoint y: 163, endPoint x: 444, endPoint y: 167, distance: 65.2
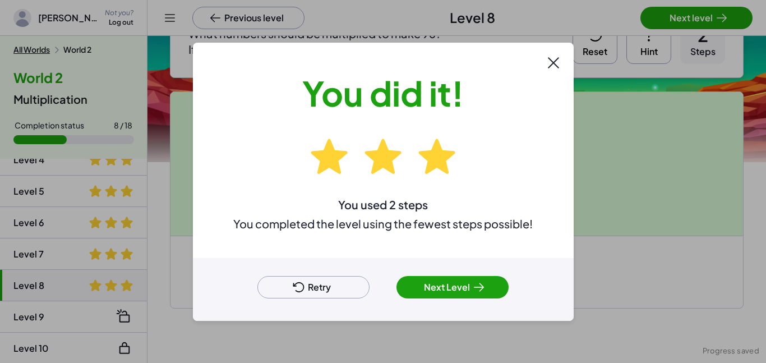
click at [701, 21] on div at bounding box center [383, 181] width 766 height 363
click at [448, 293] on button "Next Level" at bounding box center [452, 287] width 112 height 22
